Goal: Check status: Check status

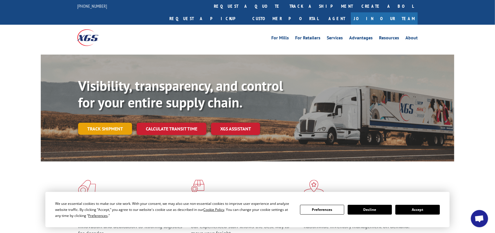
click at [112, 123] on link "Track shipment" at bounding box center [105, 129] width 54 height 12
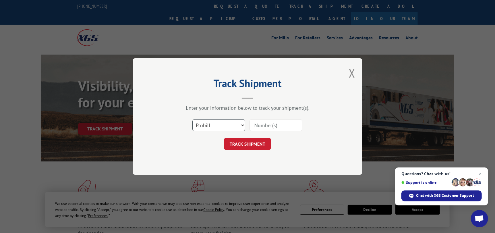
click at [232, 125] on select "Select category... Probill BOL PO" at bounding box center [219, 125] width 53 height 12
select select "po"
click at [193, 119] on select "Select category... Probill BOL PO" at bounding box center [219, 125] width 53 height 12
click at [264, 128] on input at bounding box center [276, 125] width 53 height 12
paste input "12533187"
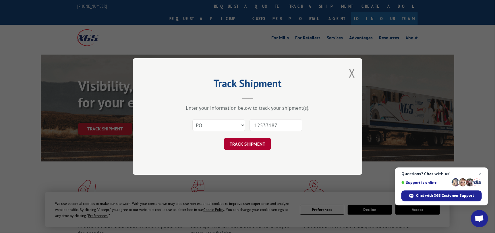
type input "12533187"
click at [251, 145] on button "TRACK SHIPMENT" at bounding box center [247, 144] width 47 height 12
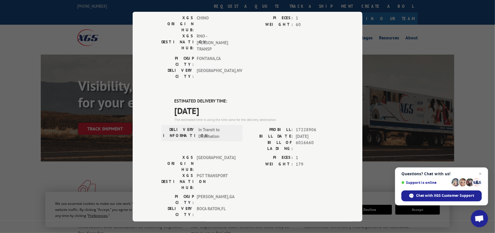
scroll to position [201, 0]
